Goal: Information Seeking & Learning: Learn about a topic

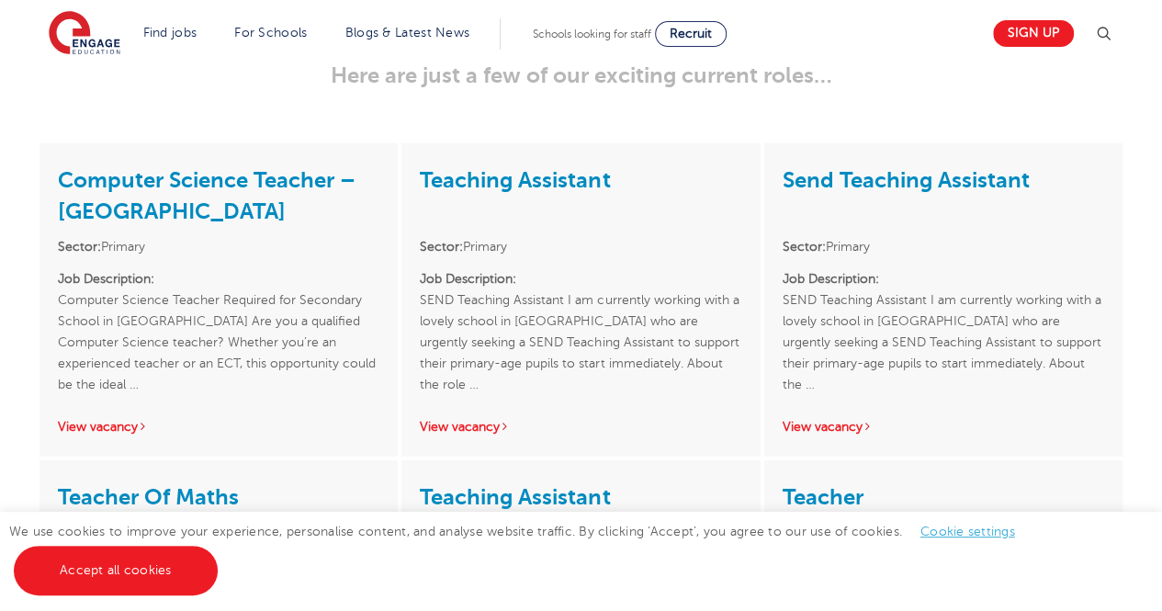
scroll to position [2208, 0]
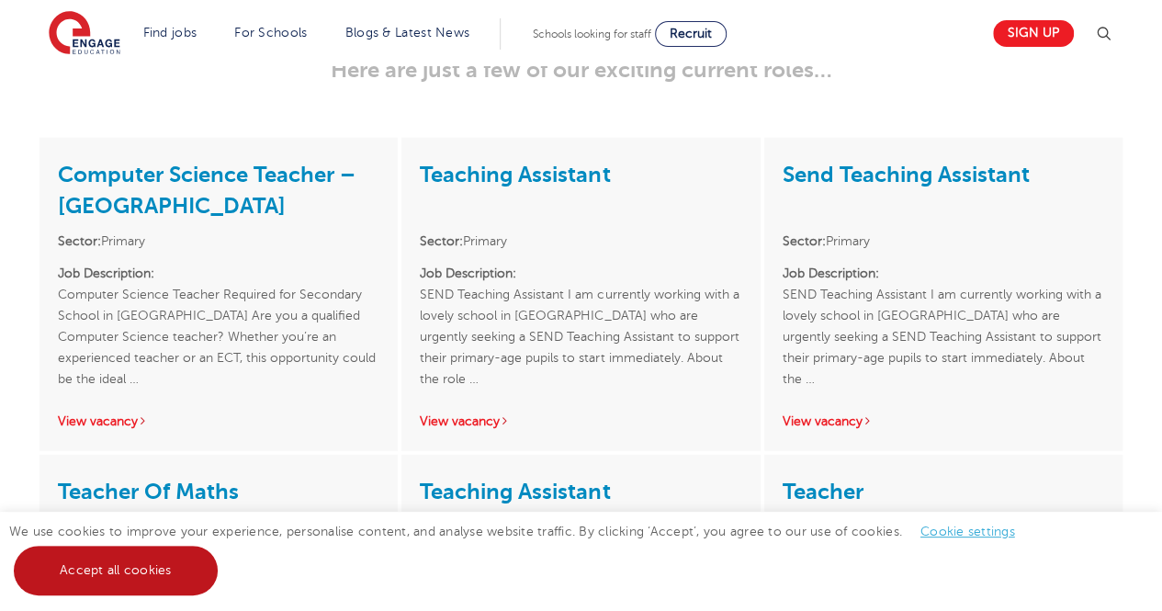
click at [135, 569] on link "Accept all cookies" at bounding box center [116, 571] width 204 height 50
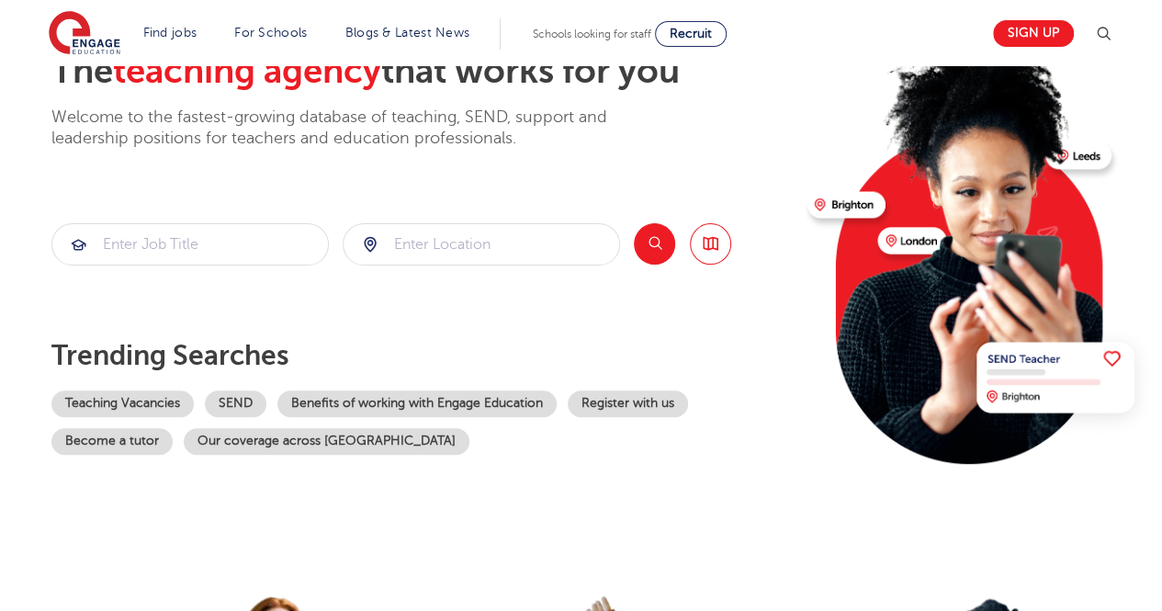
scroll to position [156, 0]
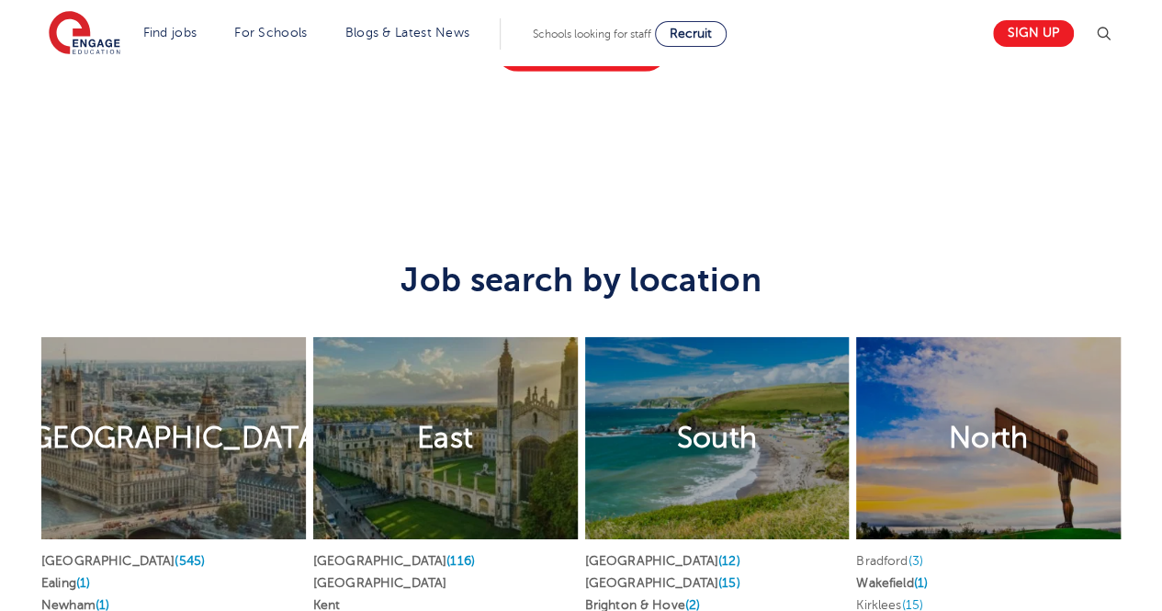
scroll to position [2981, 0]
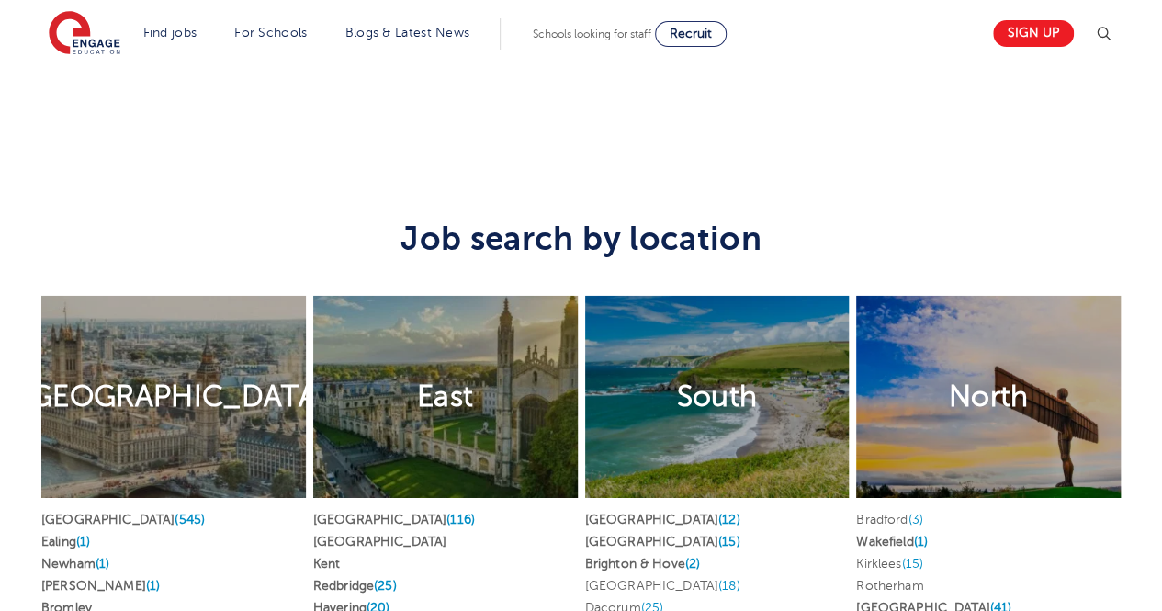
click at [575, 30] on link "View All Jobs" at bounding box center [581, 7] width 175 height 48
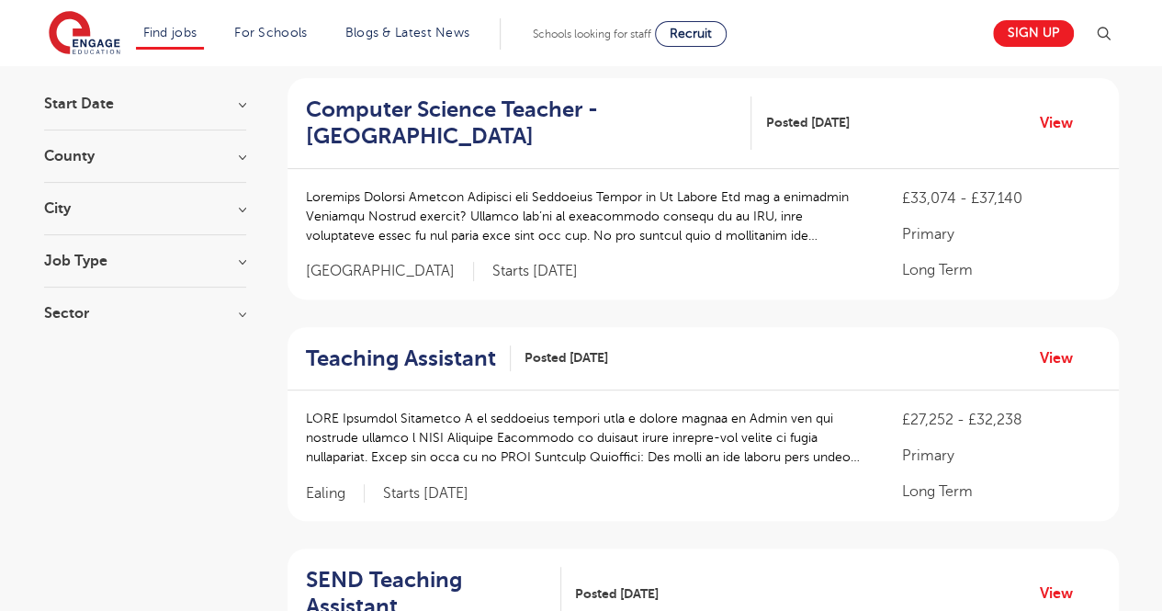
scroll to position [211, 0]
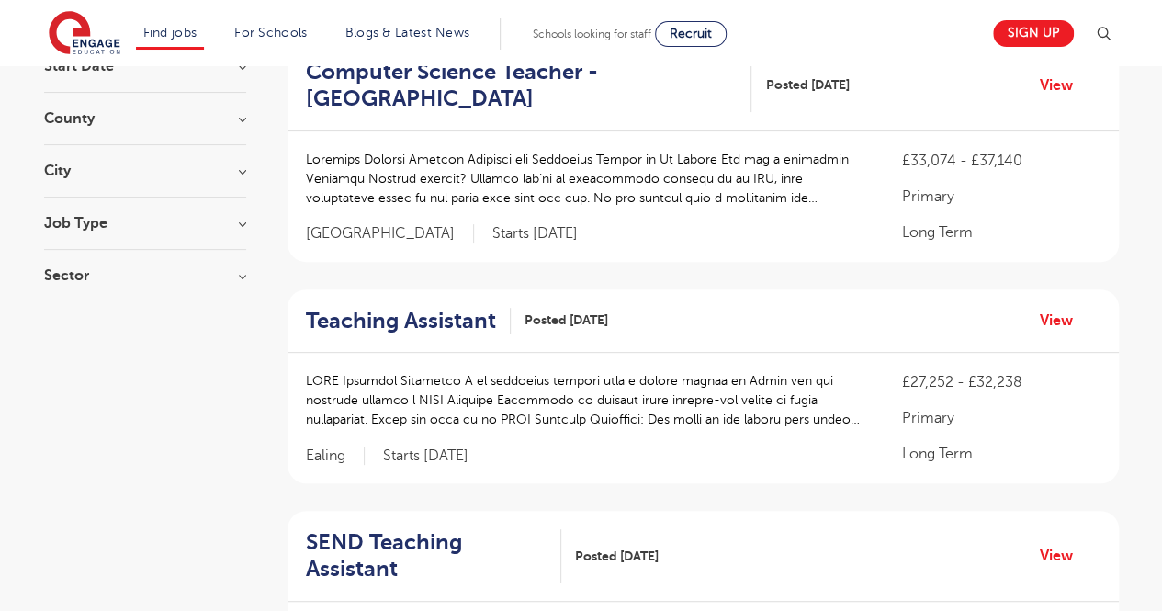
click at [437, 333] on div "Teaching Assistant Posted 11/09/25 View" at bounding box center [703, 321] width 831 height 64
click at [430, 317] on h2 "Teaching Assistant" at bounding box center [401, 321] width 190 height 27
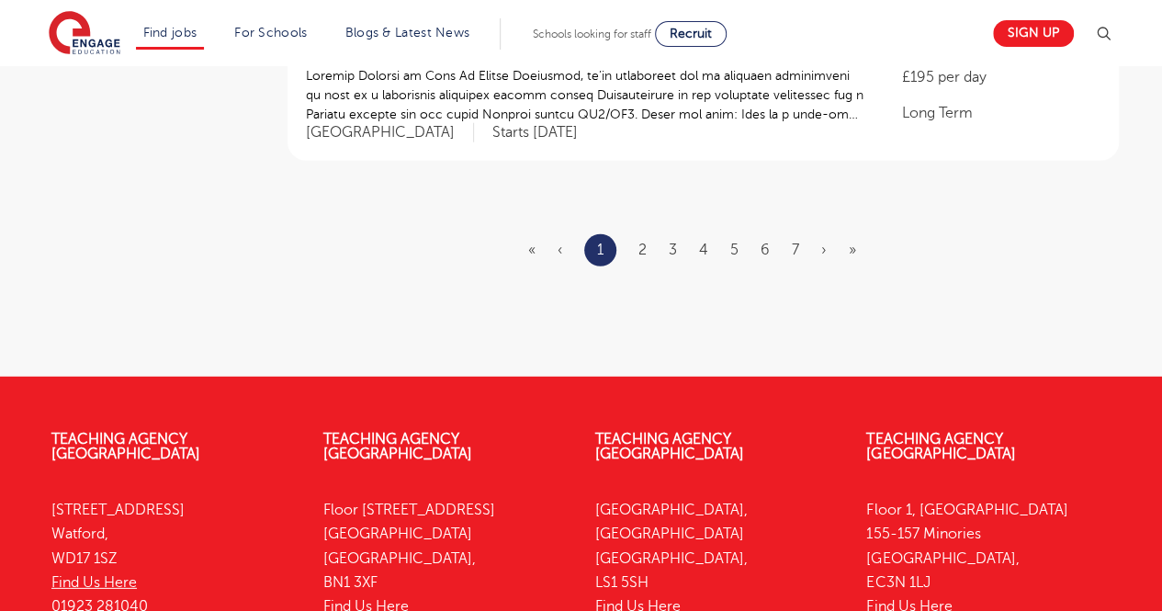
scroll to position [2378, 0]
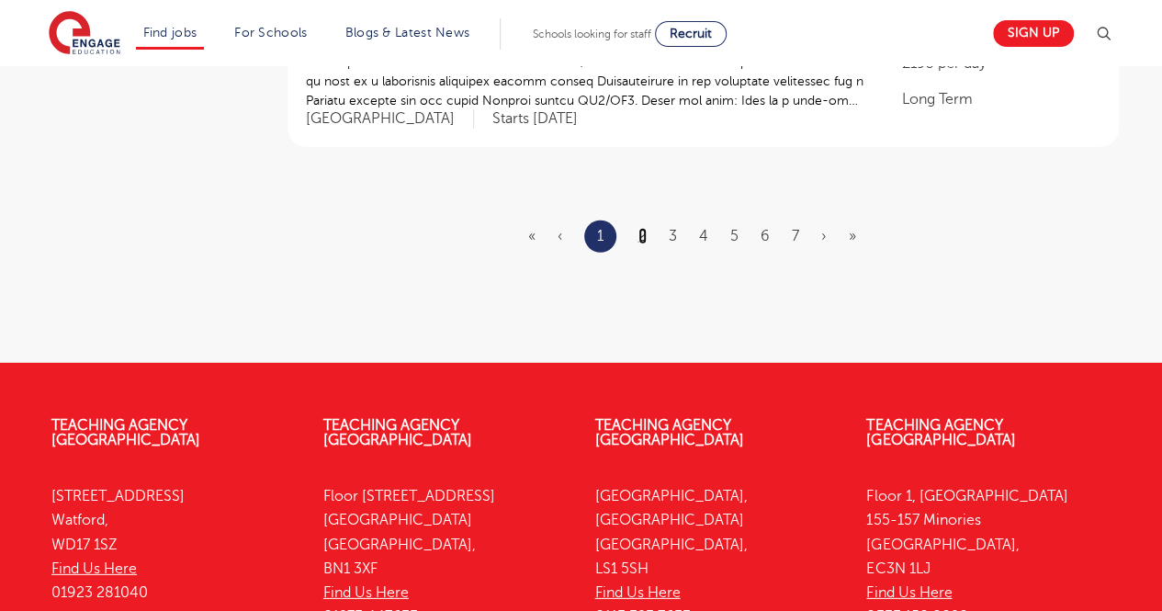
click at [643, 231] on link "2" at bounding box center [642, 236] width 8 height 17
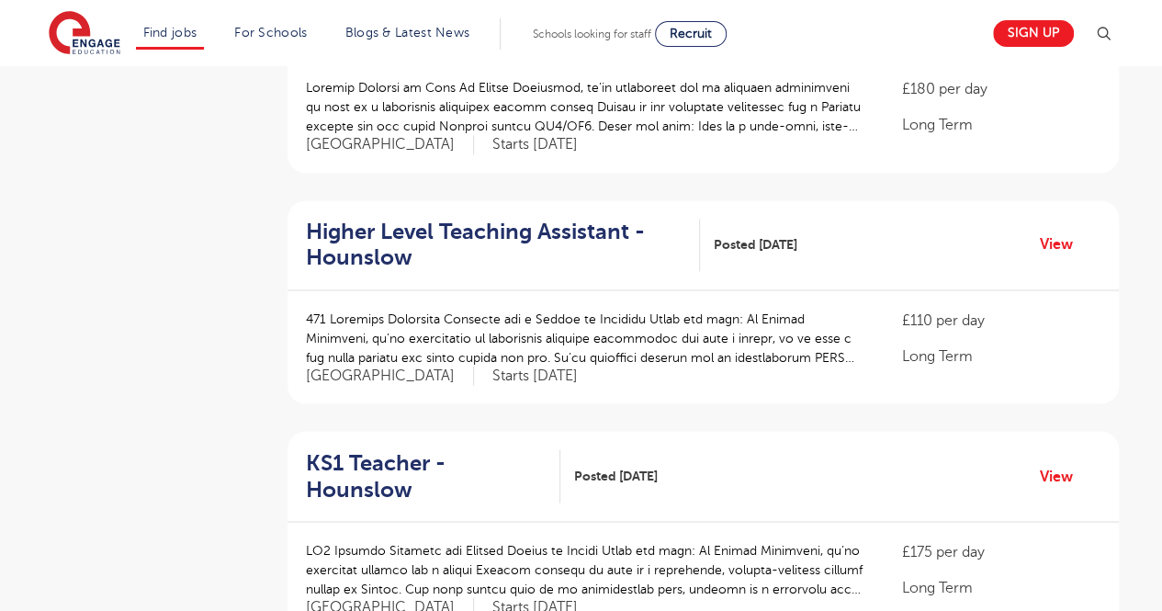
scroll to position [1446, 0]
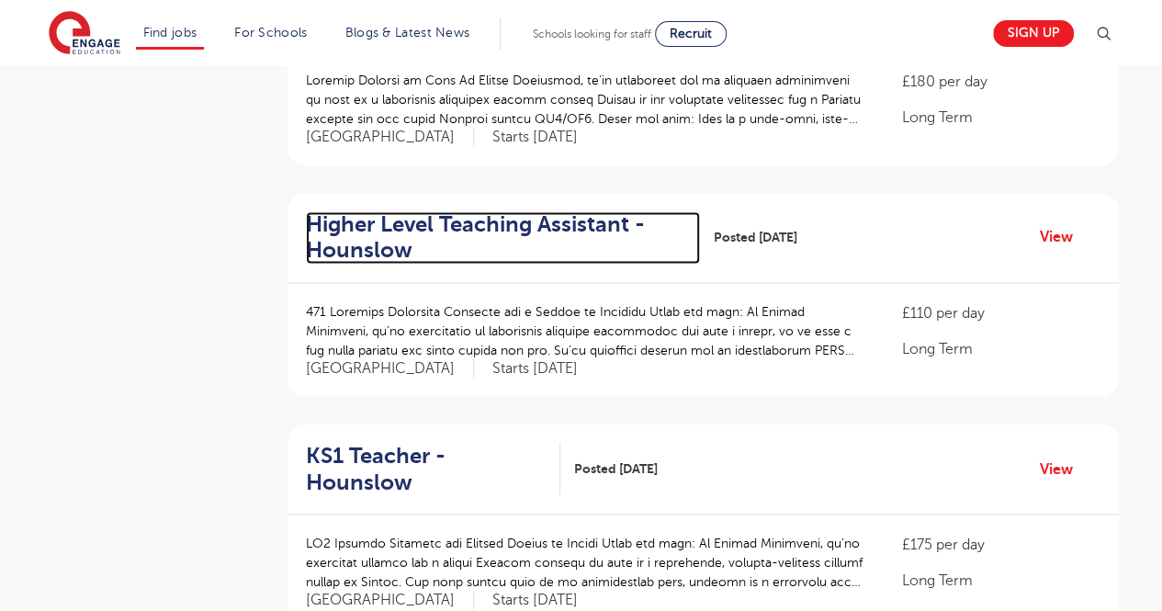
click at [546, 211] on h2 "Higher Level Teaching Assistant - Hounslow" at bounding box center [495, 237] width 379 height 53
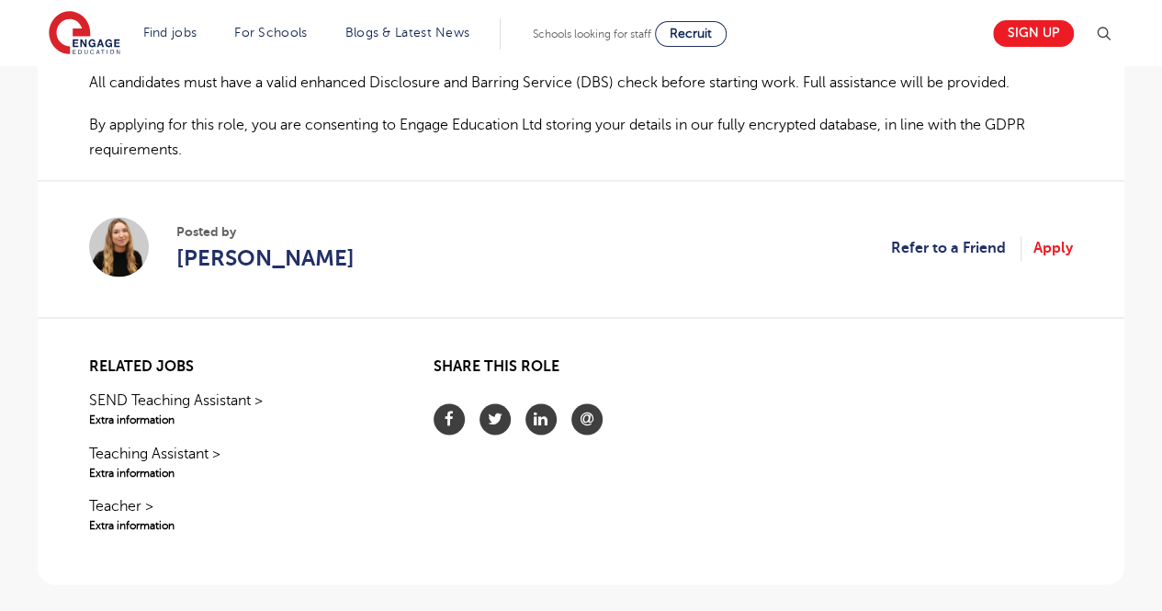
scroll to position [1189, 0]
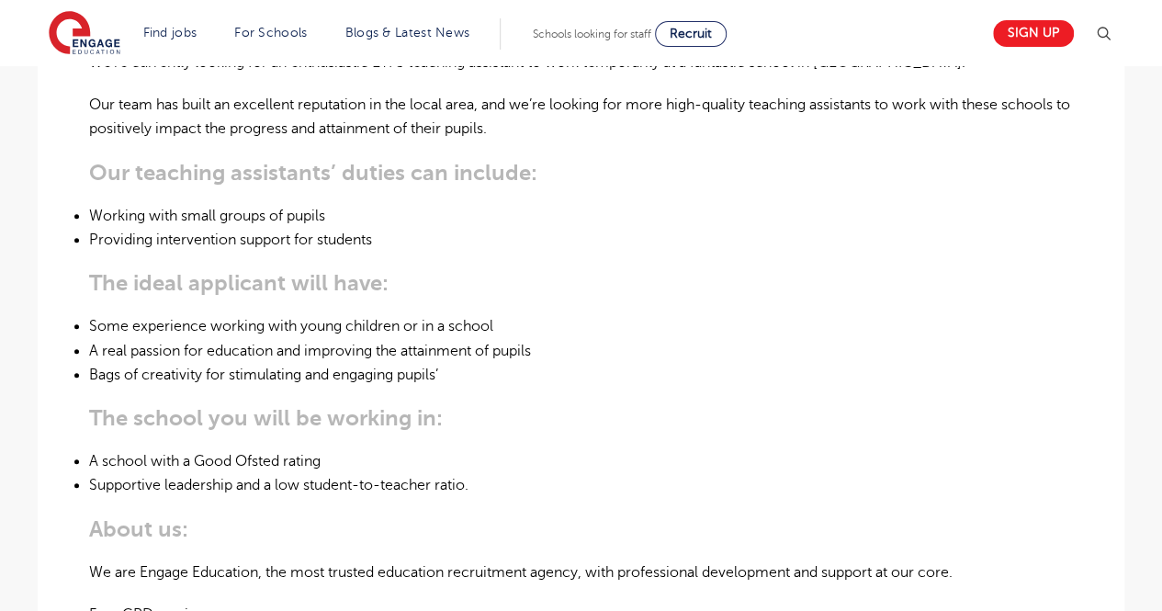
scroll to position [819, 0]
